Goal: Information Seeking & Learning: Learn about a topic

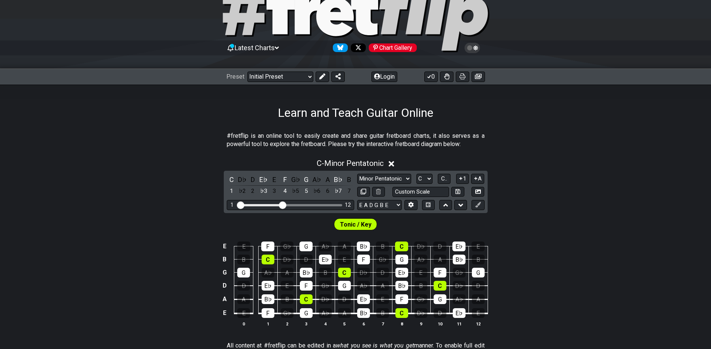
scroll to position [112, 0]
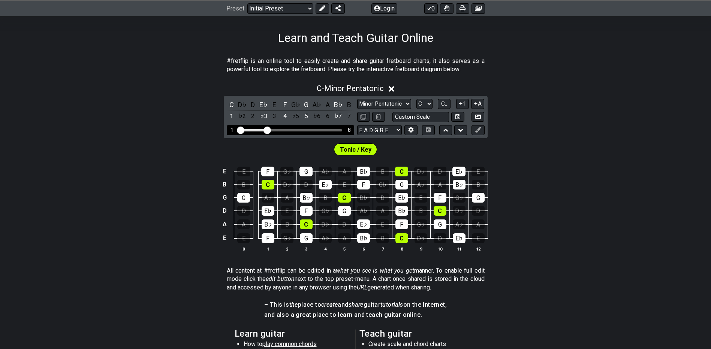
drag, startPoint x: 285, startPoint y: 132, endPoint x: 265, endPoint y: 130, distance: 19.6
click at [265, 130] on input "Visible fret range" at bounding box center [290, 130] width 106 height 0
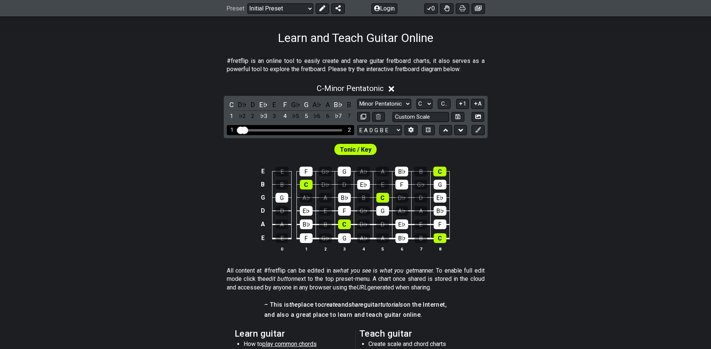
drag, startPoint x: 268, startPoint y: 130, endPoint x: 233, endPoint y: 132, distance: 35.6
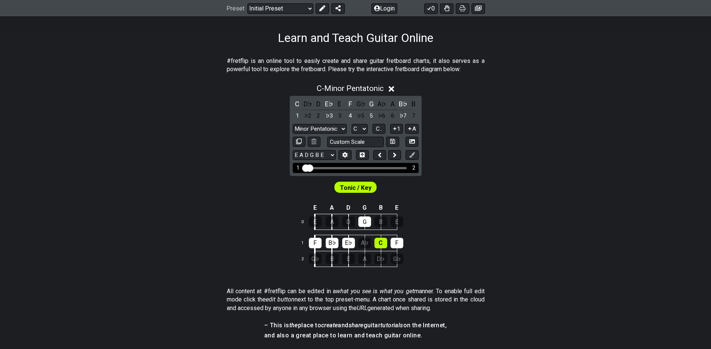
drag, startPoint x: 308, startPoint y: 168, endPoint x: 300, endPoint y: 169, distance: 8.1
click at [302, 168] on input "Visible fret range" at bounding box center [355, 168] width 106 height 0
drag, startPoint x: 309, startPoint y: 168, endPoint x: 332, endPoint y: 169, distance: 22.9
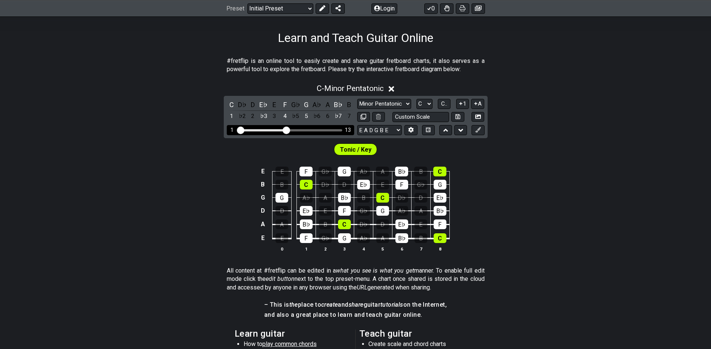
drag, startPoint x: 273, startPoint y: 128, endPoint x: 288, endPoint y: 129, distance: 14.7
click at [288, 130] on input "Visible fret range" at bounding box center [290, 130] width 106 height 0
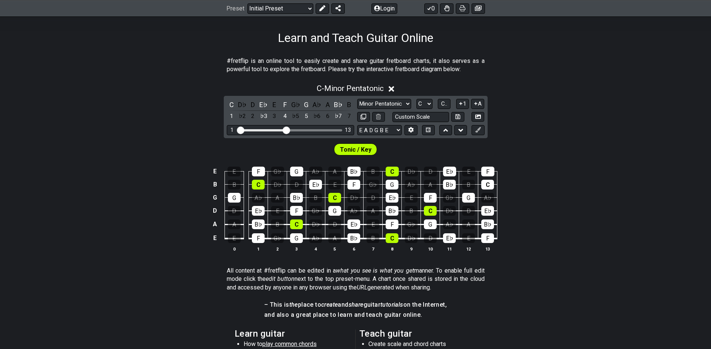
click at [392, 88] on icon at bounding box center [392, 89] width 6 height 6
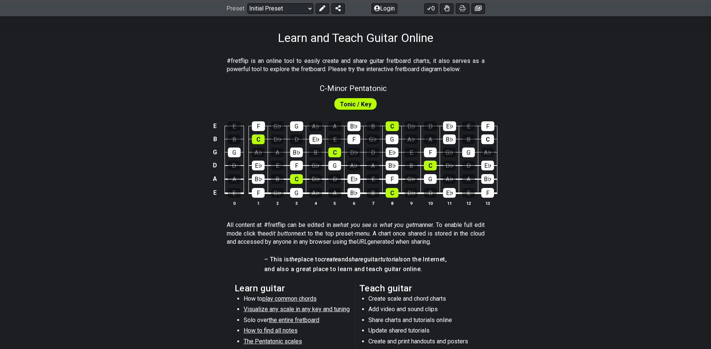
click at [358, 101] on span "Tonic / Key" at bounding box center [355, 104] width 31 height 11
click at [367, 105] on span "Tonic / Key" at bounding box center [355, 104] width 31 height 11
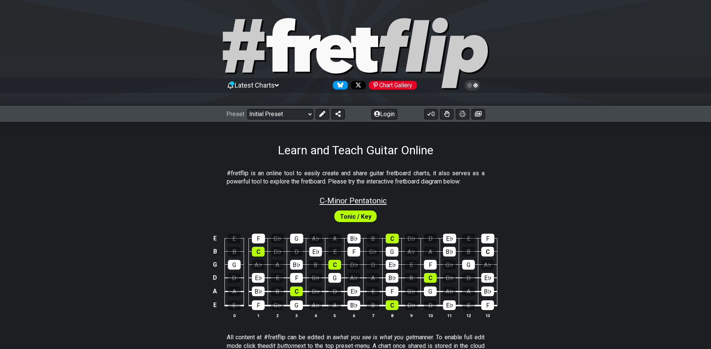
click at [353, 198] on span "C - Minor Pentatonic" at bounding box center [353, 200] width 67 height 9
select select "C"
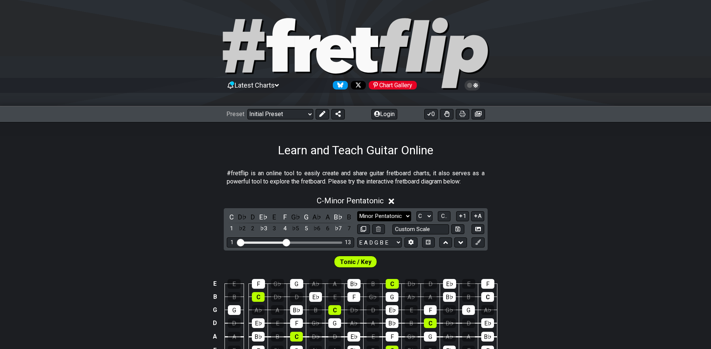
click at [405, 217] on select "Minor Pentatonic Click to edit Minor Pentatonic Major Pentatonic Minor Blues Ma…" at bounding box center [384, 216] width 54 height 10
select select "Major Pentatonic"
click at [357, 211] on select "Minor Pentatonic Click to edit Minor Pentatonic Major Pentatonic Minor Blues Ma…" at bounding box center [384, 216] width 54 height 10
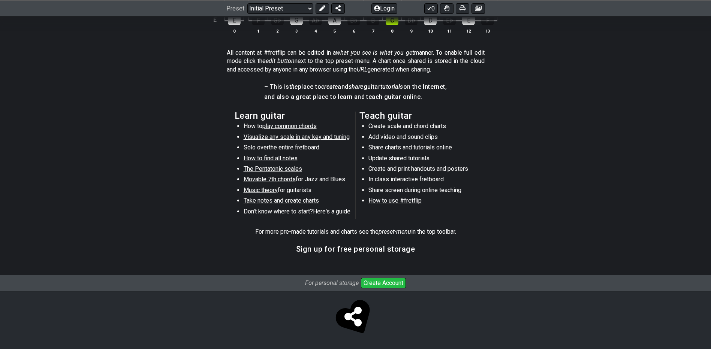
scroll to position [218, 0]
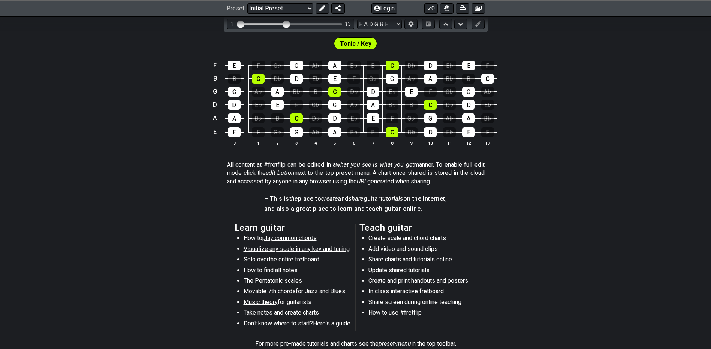
click at [286, 237] on span "play common chords" at bounding box center [289, 238] width 54 height 7
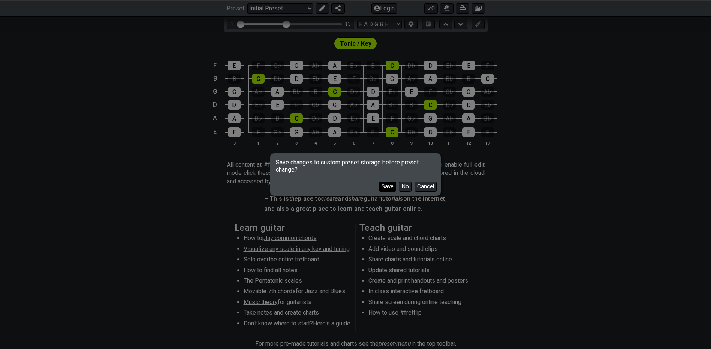
click at [384, 182] on button "Save" at bounding box center [387, 187] width 17 height 10
select select "/common-guitar-chords"
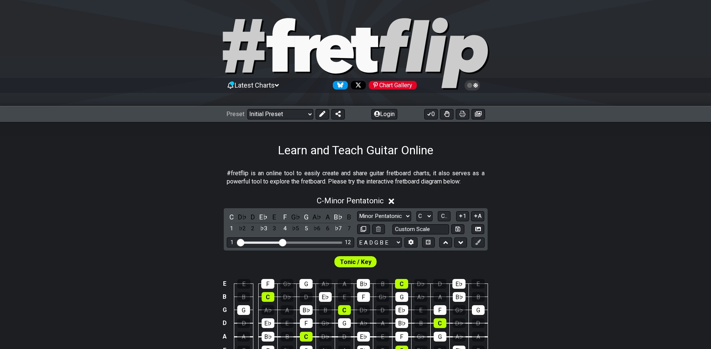
click at [279, 85] on icon at bounding box center [277, 85] width 4 height 3
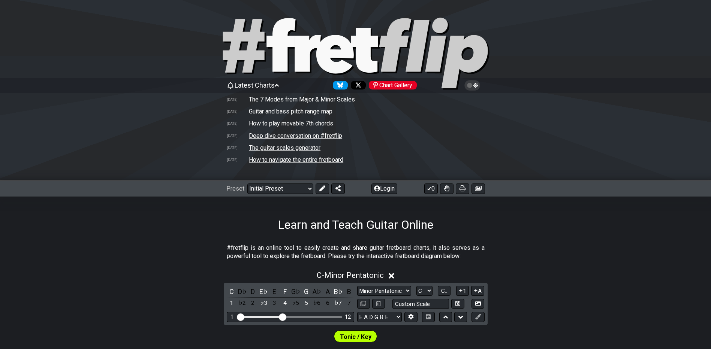
click at [286, 159] on td "How to navigate the entire fretboard" at bounding box center [295, 160] width 95 height 8
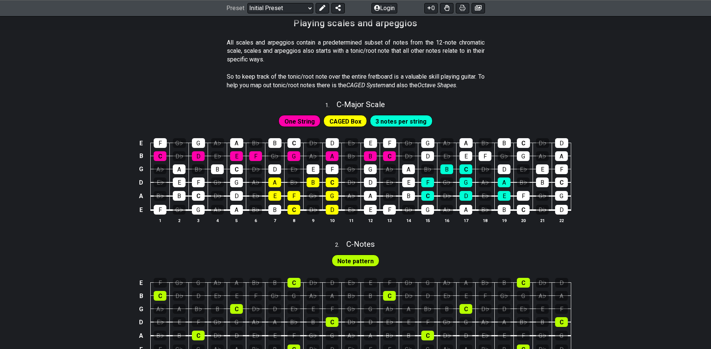
scroll to position [37, 0]
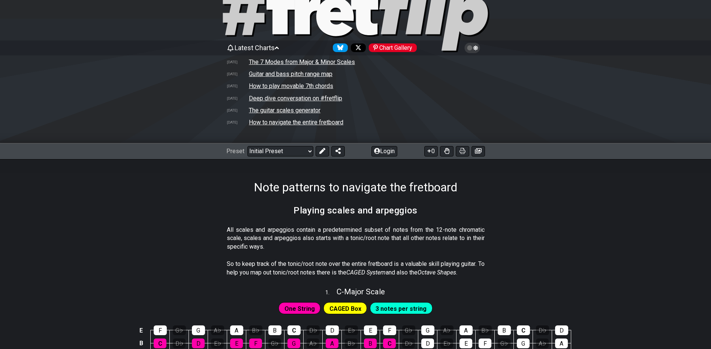
click at [347, 307] on span "CAGED Box" at bounding box center [345, 309] width 32 height 11
